Goal: Task Accomplishment & Management: Manage account settings

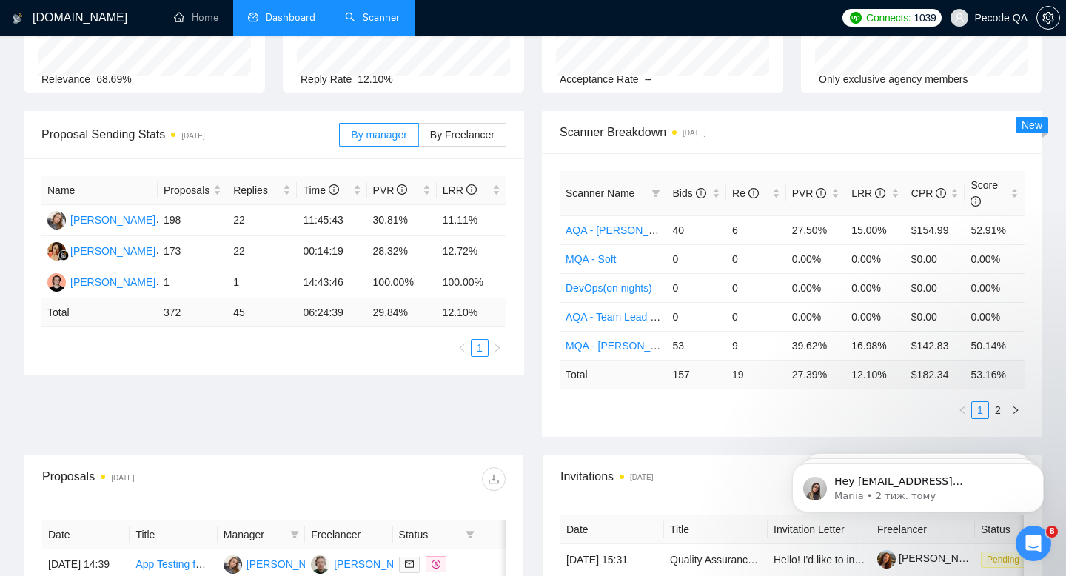
click at [374, 21] on link "Scanner" at bounding box center [372, 17] width 55 height 13
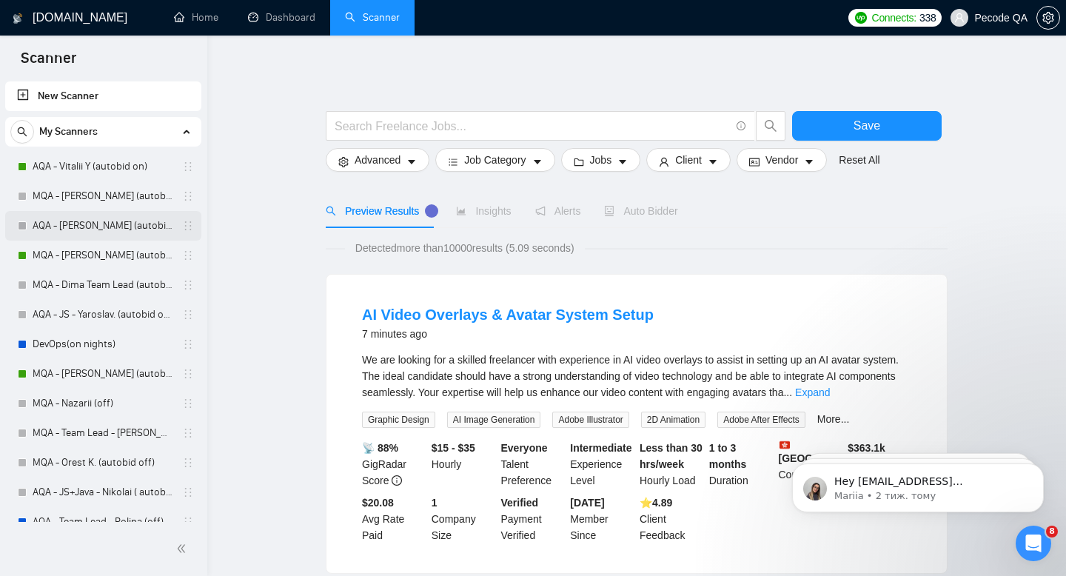
click at [122, 226] on link "AQA - [PERSON_NAME] (autobid off)" at bounding box center [103, 226] width 141 height 30
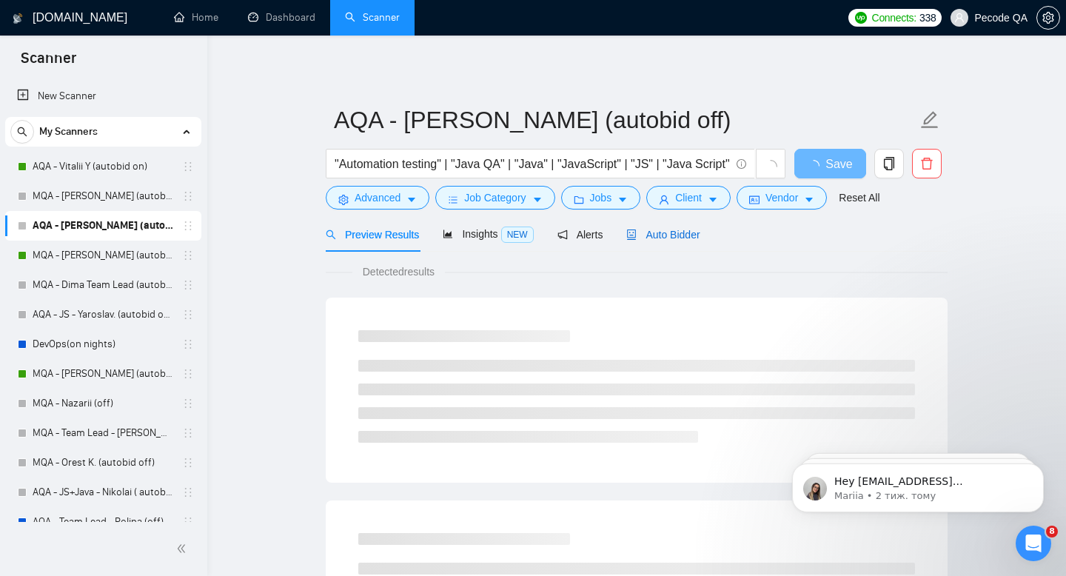
click at [681, 241] on div "Auto Bidder" at bounding box center [662, 234] width 73 height 16
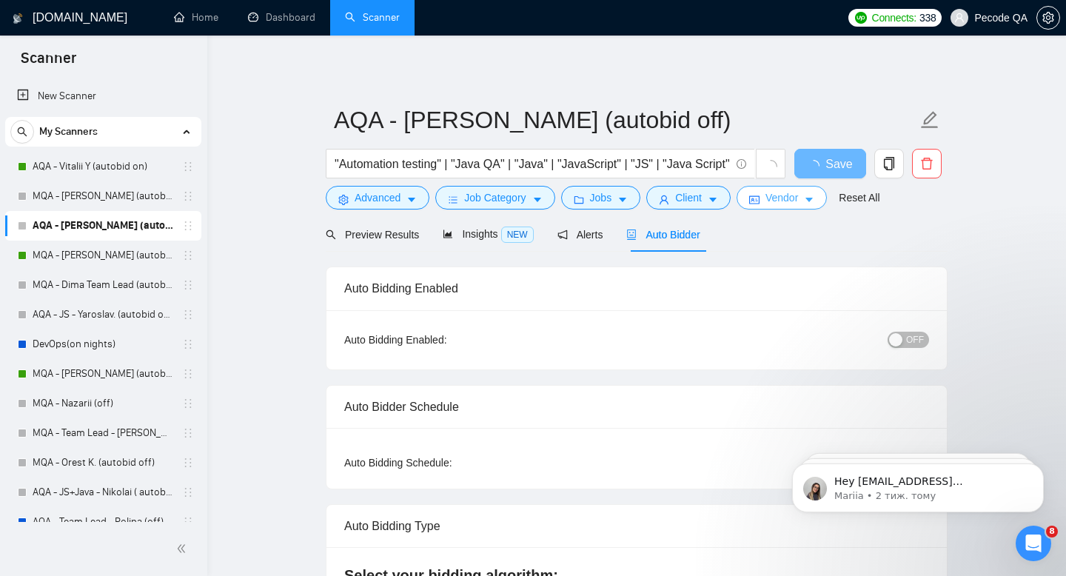
radio input "false"
radio input "true"
checkbox input "true"
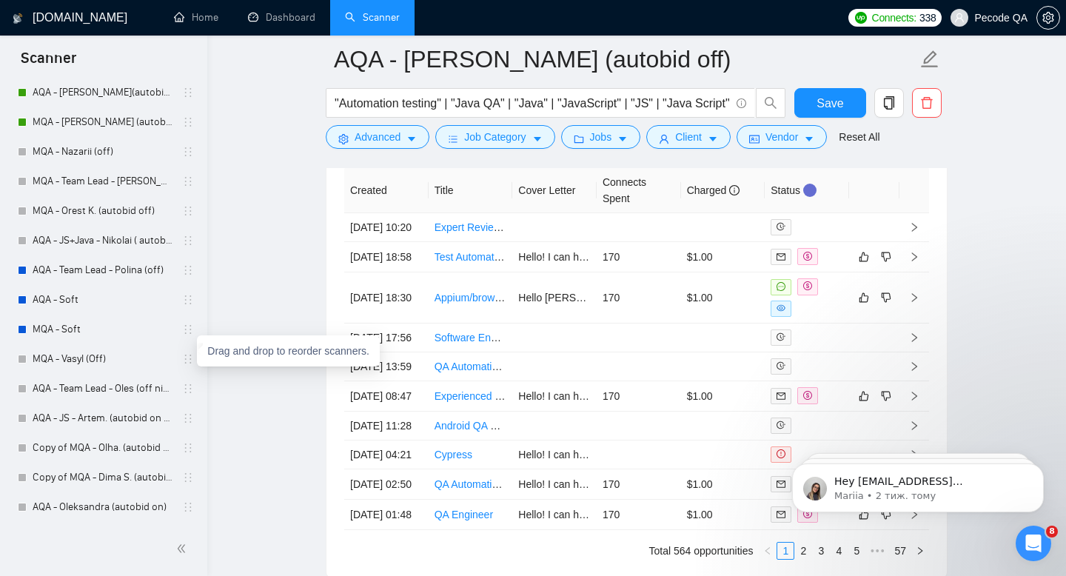
scroll to position [15, 0]
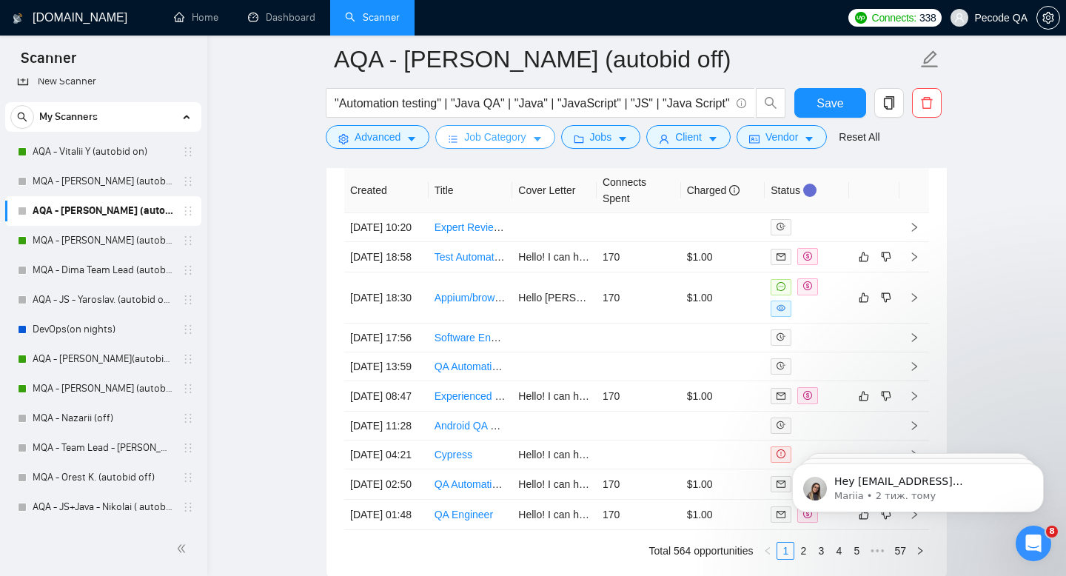
click at [127, 353] on link "AQA - [PERSON_NAME](autobid on) (Copy of Polina's)" at bounding box center [103, 359] width 141 height 30
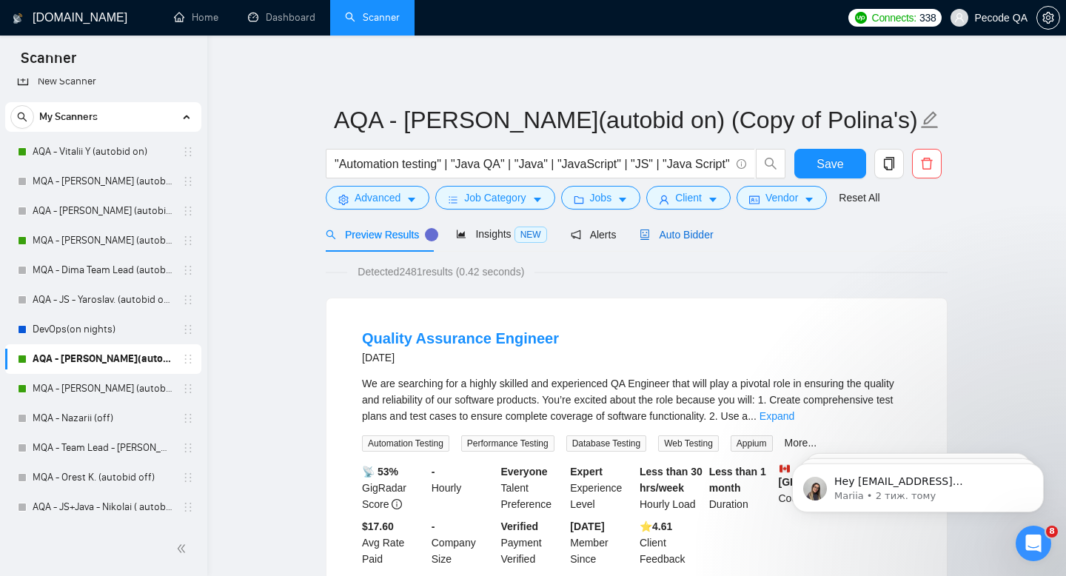
click at [693, 235] on span "Auto Bidder" at bounding box center [675, 235] width 73 height 12
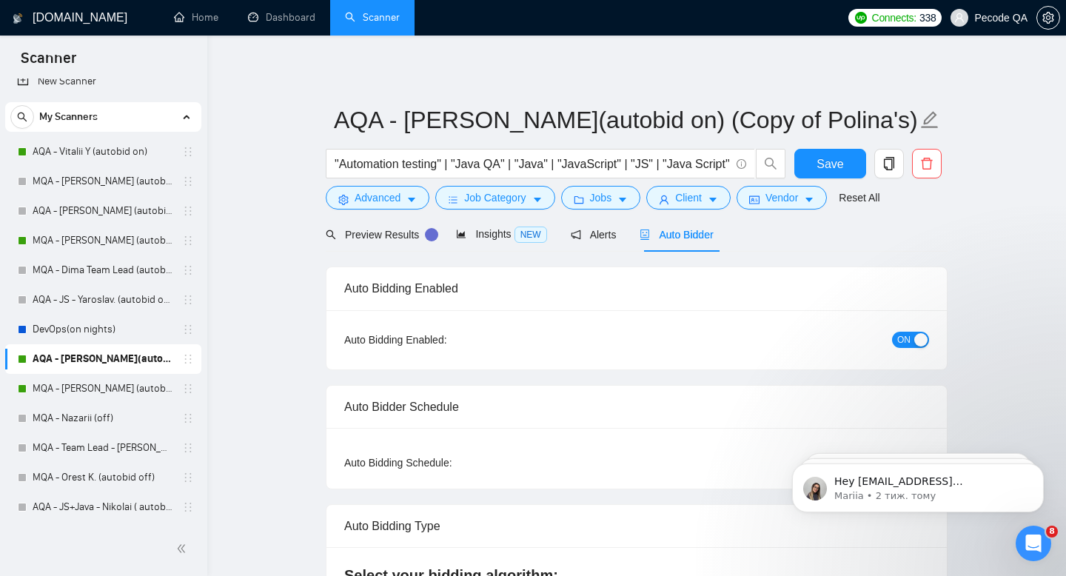
checkbox input "true"
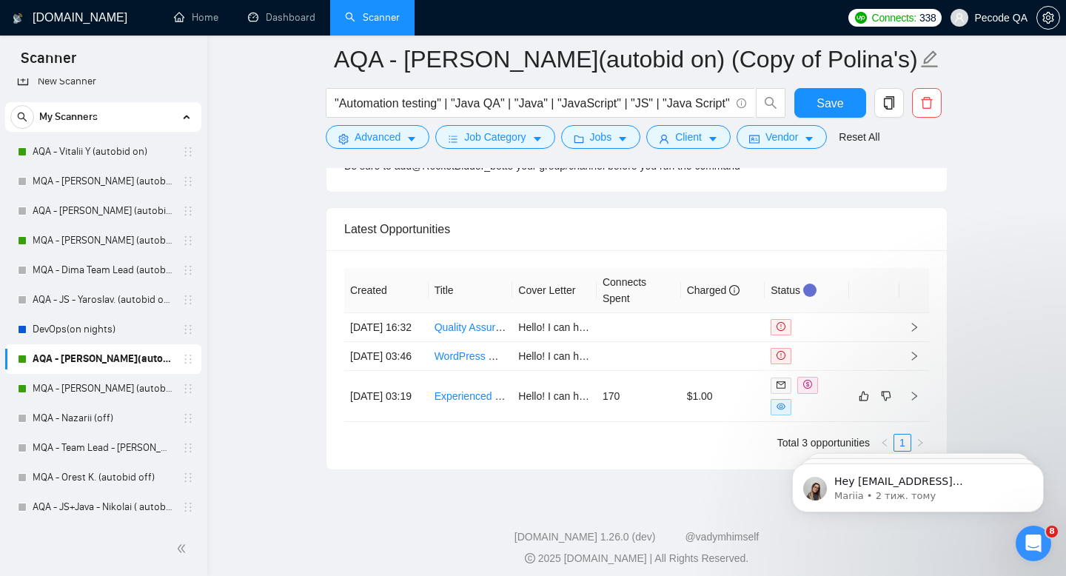
scroll to position [3825, 0]
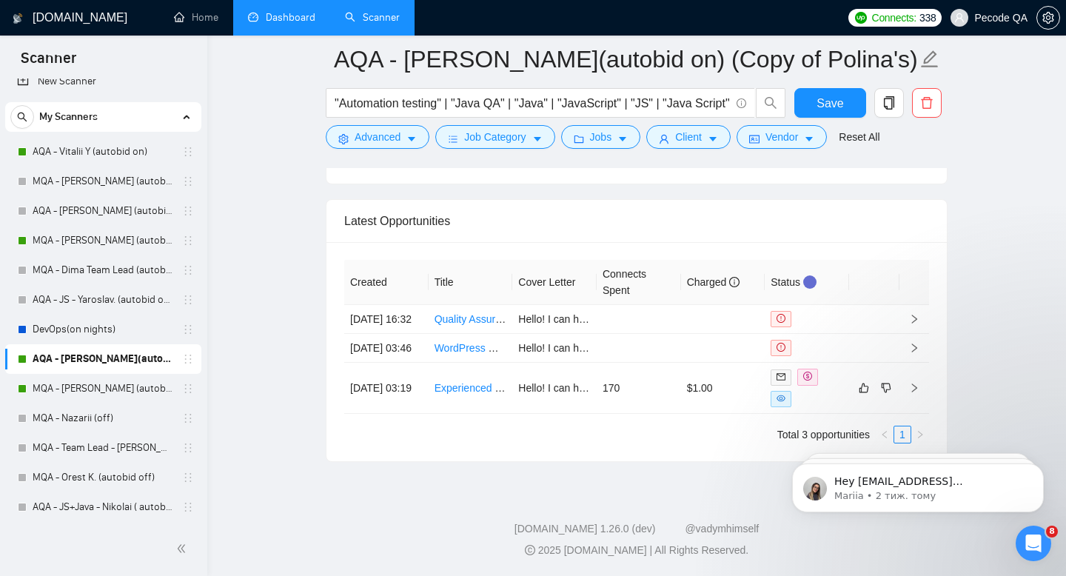
drag, startPoint x: 258, startPoint y: 22, endPoint x: 310, endPoint y: 3, distance: 56.0
click at [257, 22] on link "Dashboard" at bounding box center [281, 17] width 67 height 13
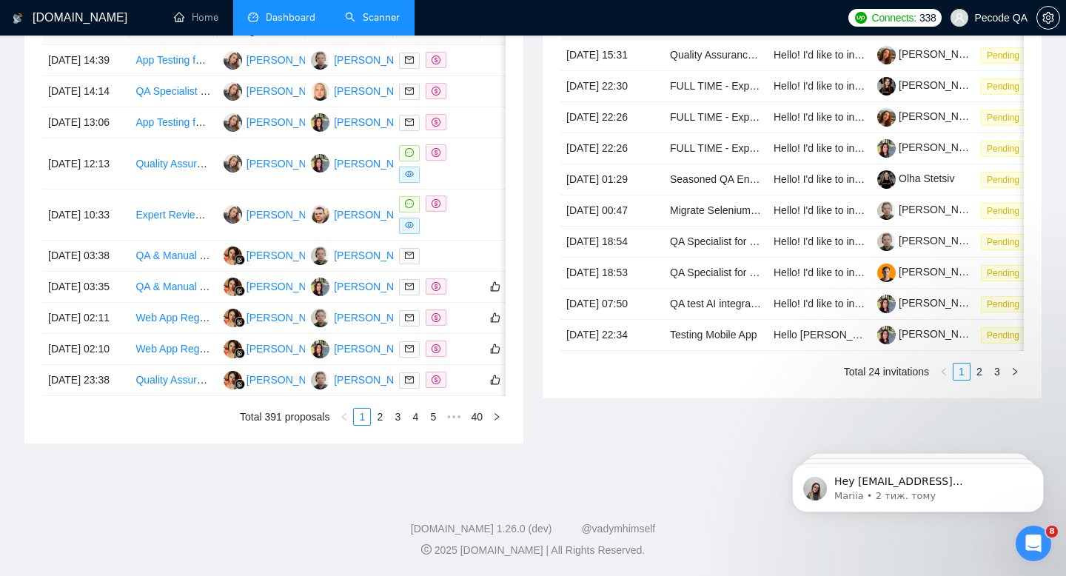
type input "[DATE]"
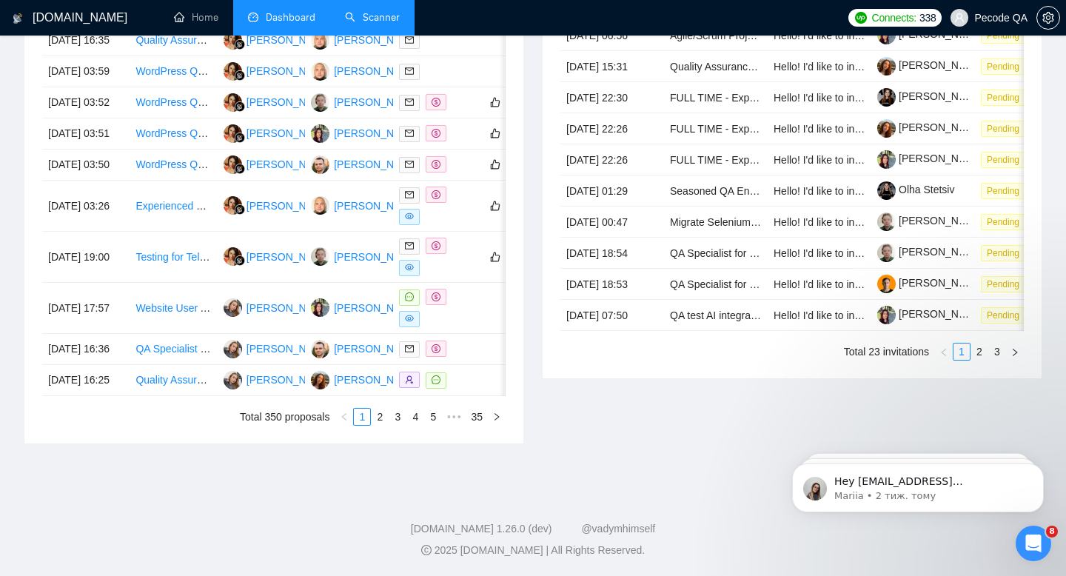
scroll to position [749, 0]
